Goal: Task Accomplishment & Management: Use online tool/utility

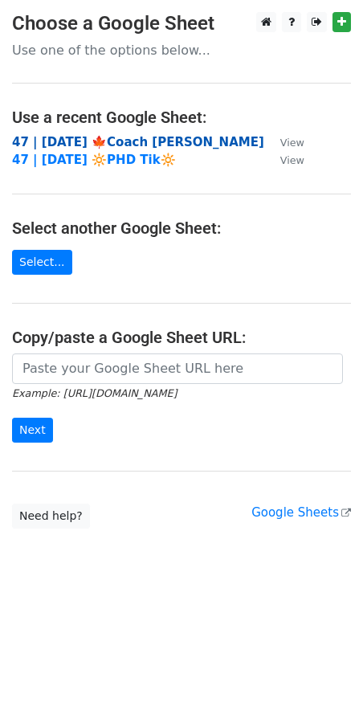
click at [71, 135] on strong "47 | [DATE] 🍁Coach [PERSON_NAME]" at bounding box center [138, 142] width 252 height 14
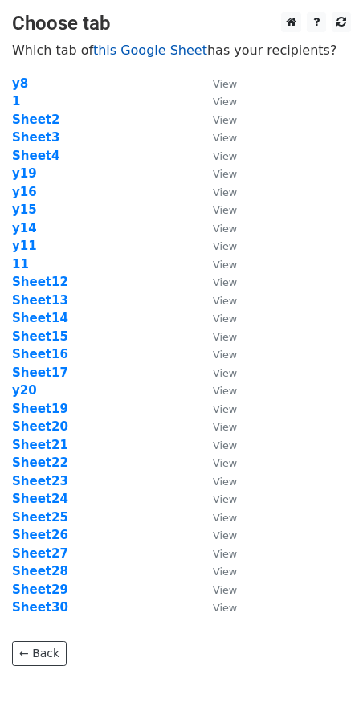
click at [119, 44] on link "this Google Sheet" at bounding box center [150, 50] width 114 height 15
